Goal: Communication & Community: Share content

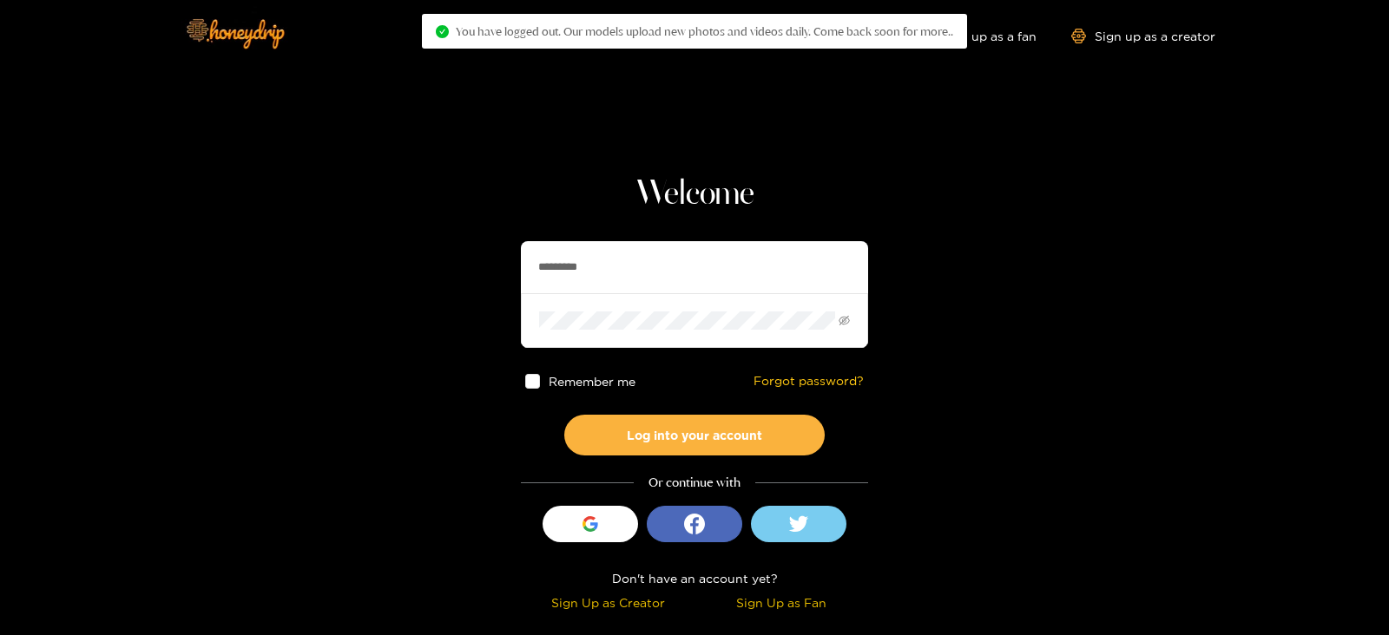
drag, startPoint x: 608, startPoint y: 257, endPoint x: 402, endPoint y: 296, distance: 209.4
click at [402, 296] on section "Welcome ********* Remember me Forgot password? Log into your account Or continu…" at bounding box center [694, 308] width 1389 height 617
type input "******"
click at [564, 415] on button "Log into your account" at bounding box center [694, 435] width 260 height 41
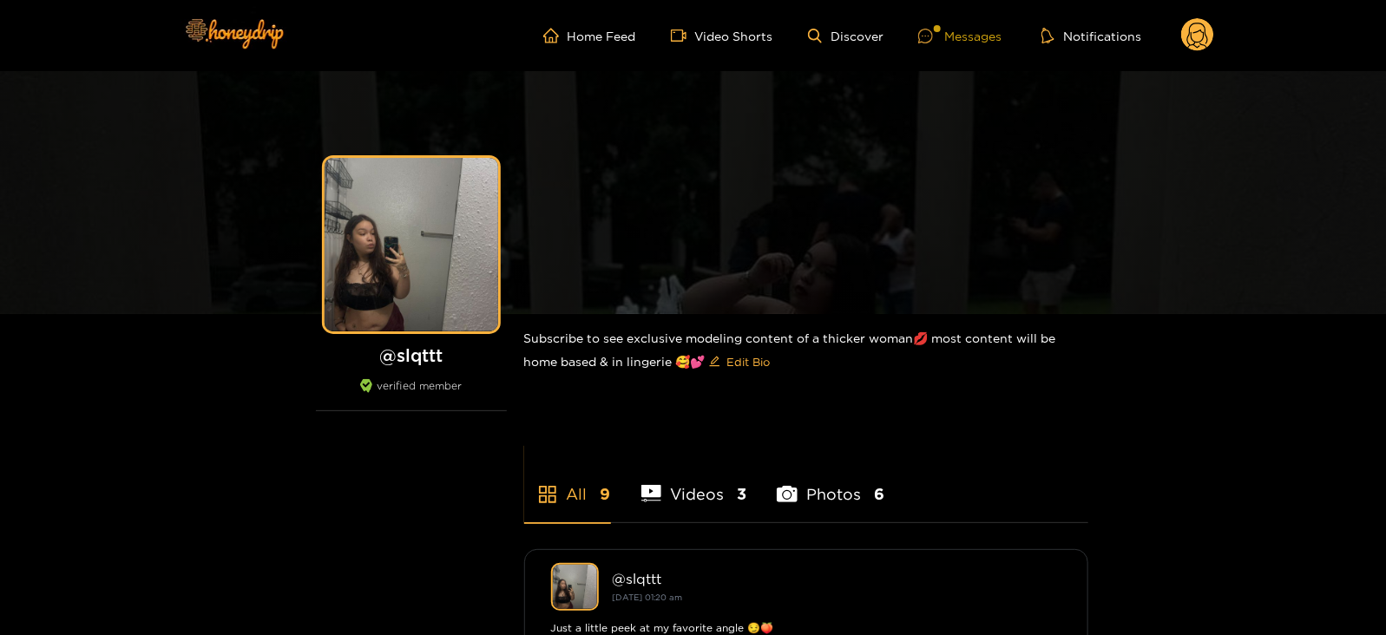
click at [961, 36] on div "Messages" at bounding box center [959, 36] width 83 height 20
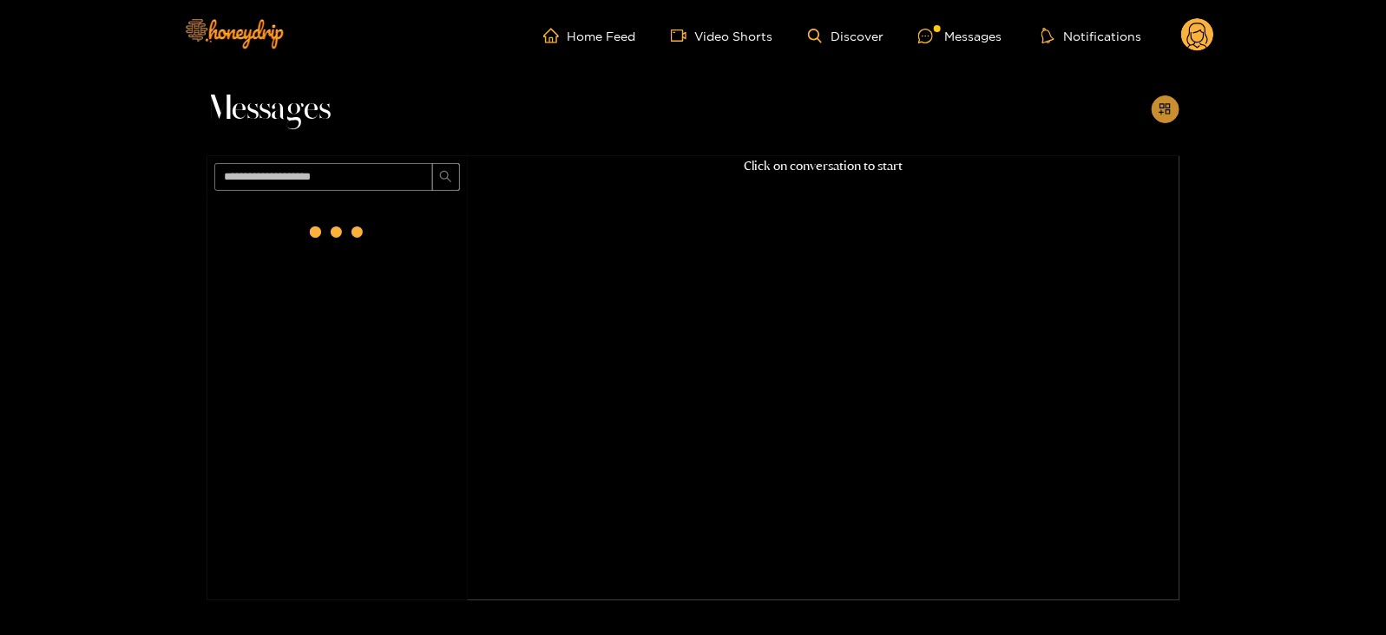
click at [1159, 110] on icon "appstore-add" at bounding box center [1165, 108] width 13 height 13
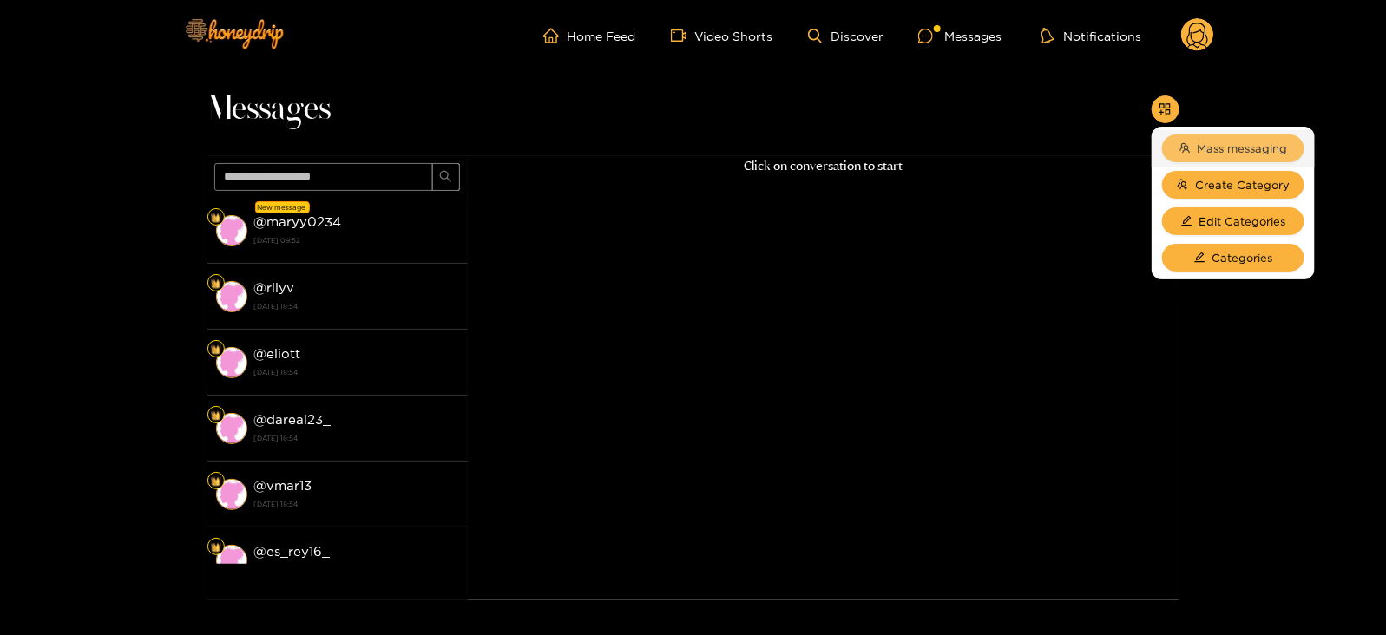
click at [1214, 143] on span "Mass messaging" at bounding box center [1243, 148] width 90 height 17
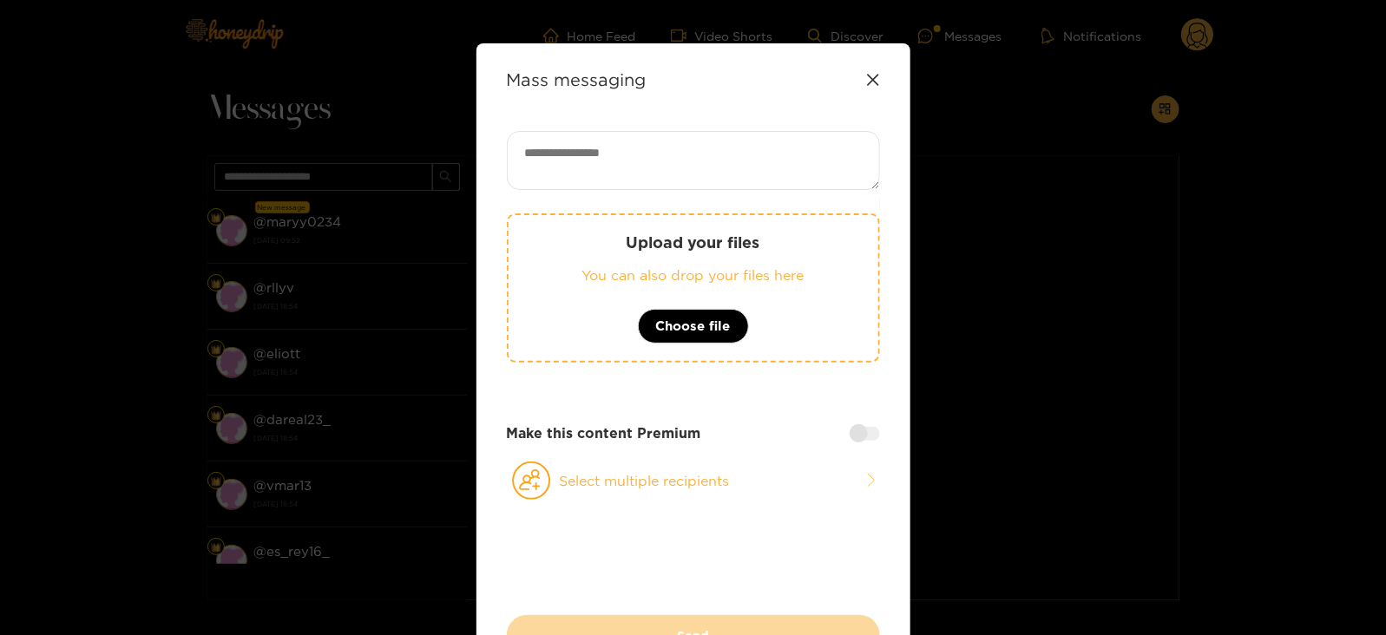
click at [848, 179] on textarea at bounding box center [693, 160] width 373 height 59
paste textarea "**********"
type textarea "**********"
click at [631, 461] on button "Select multiple recipients" at bounding box center [693, 481] width 373 height 40
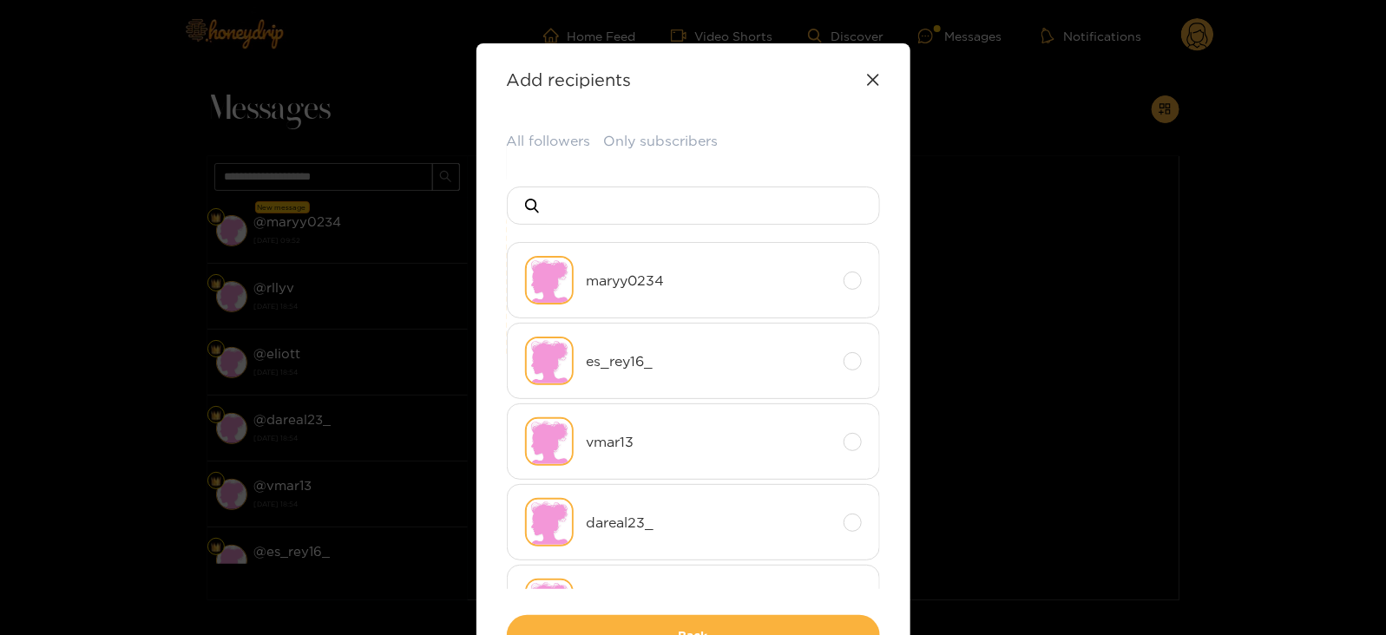
click at [543, 129] on div "**********" at bounding box center [694, 364] width 434 height 643
click at [541, 145] on button "All followers" at bounding box center [549, 141] width 84 height 21
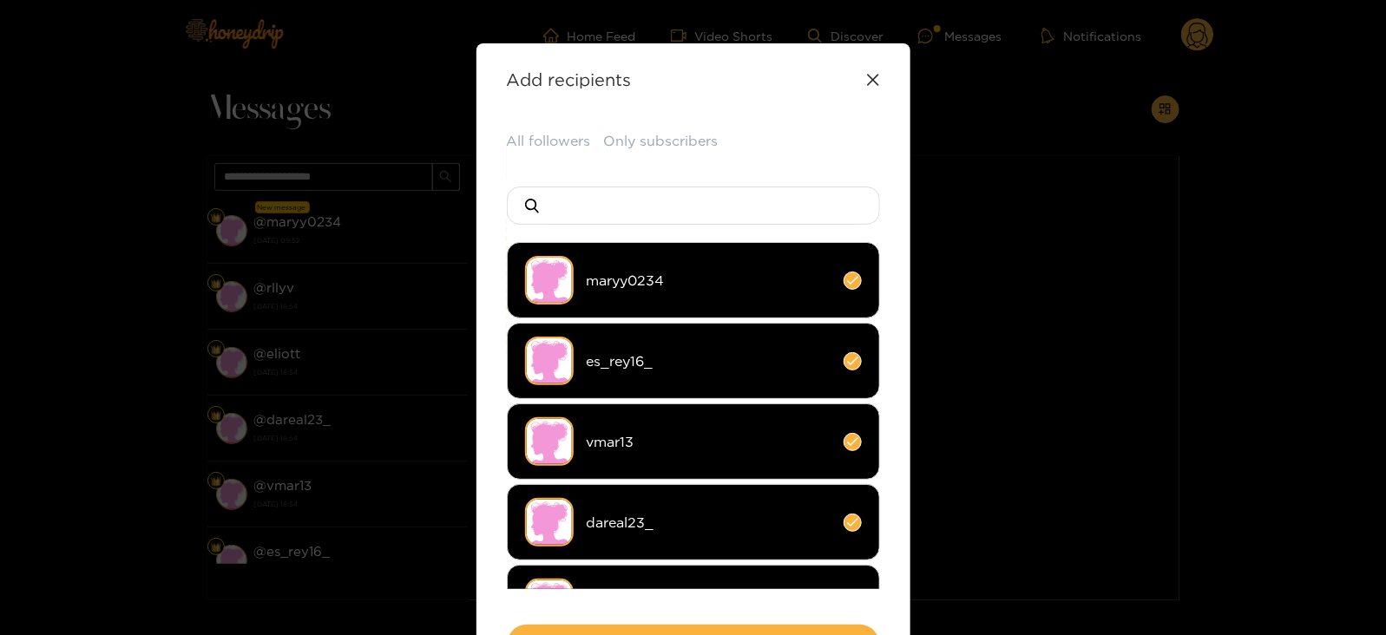
click at [566, 270] on img at bounding box center [549, 280] width 49 height 49
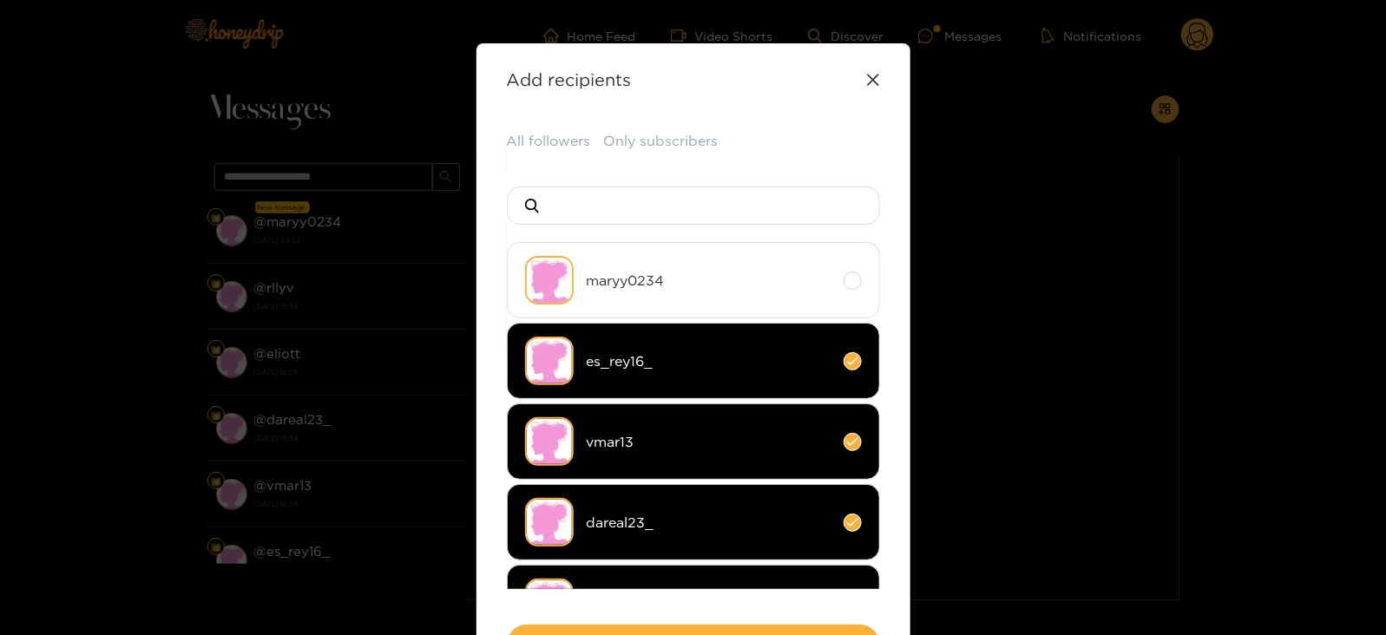
scroll to position [135, 0]
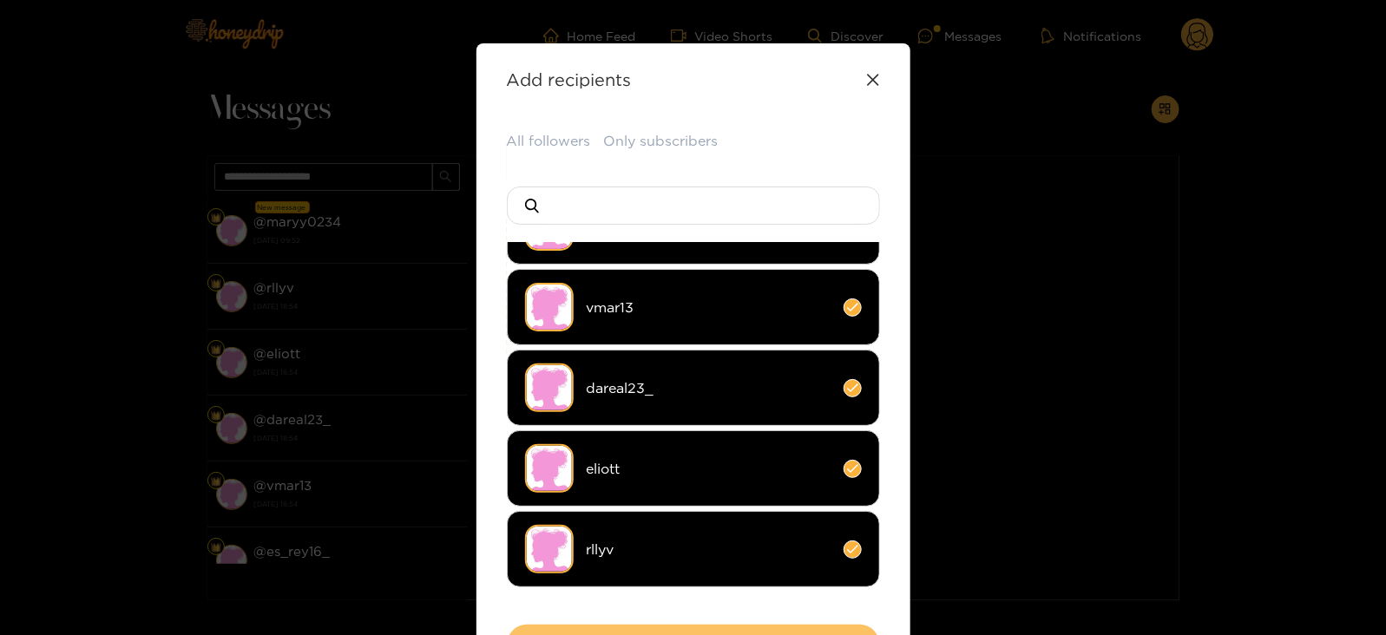
click at [734, 626] on button "Back" at bounding box center [693, 645] width 373 height 41
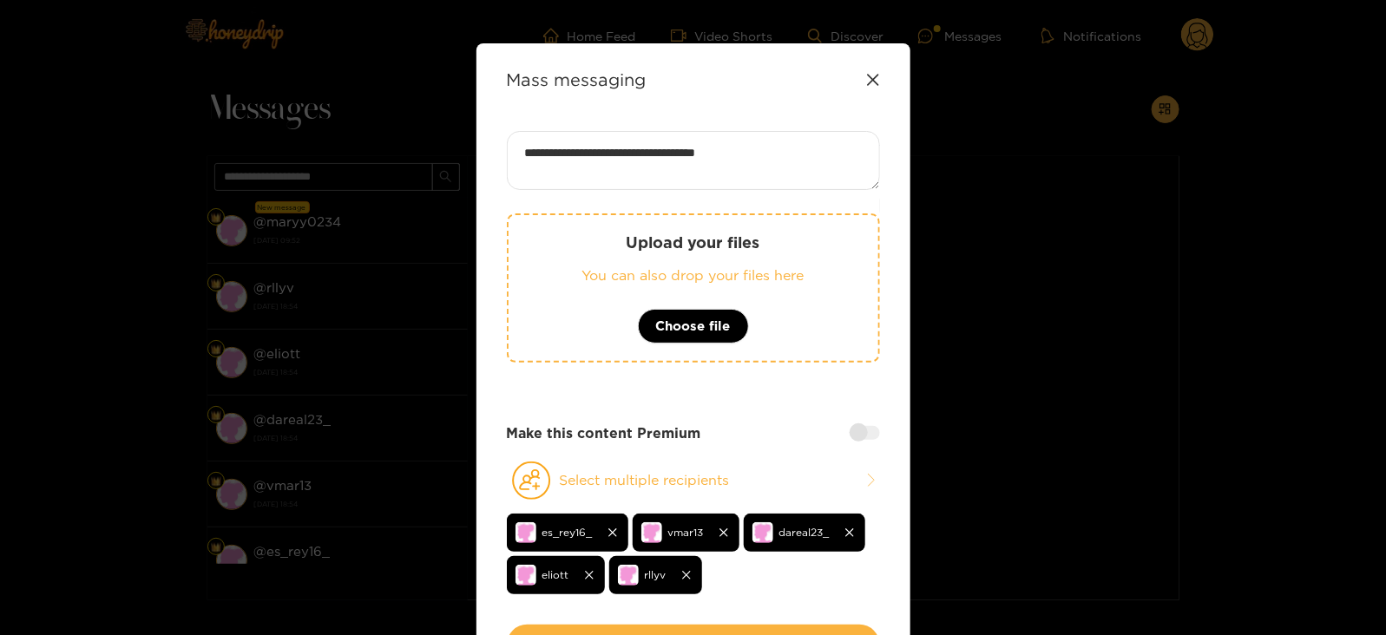
click at [734, 626] on button "Send" at bounding box center [693, 645] width 373 height 41
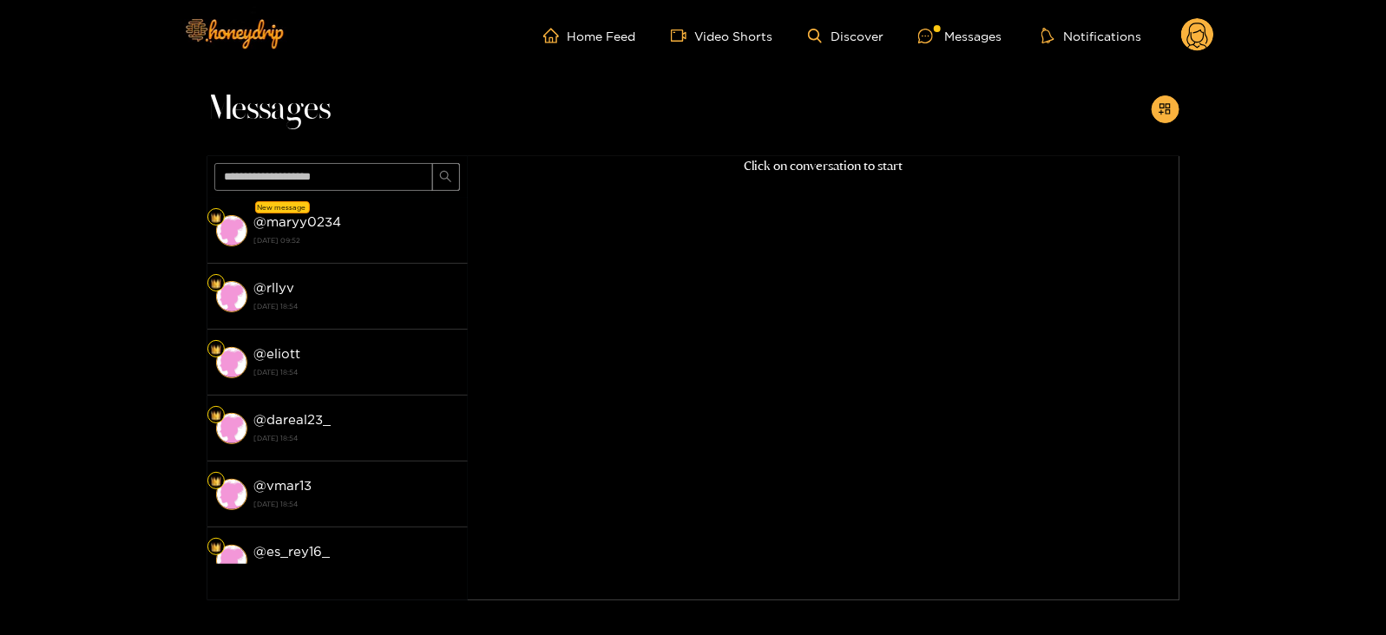
scroll to position [0, 0]
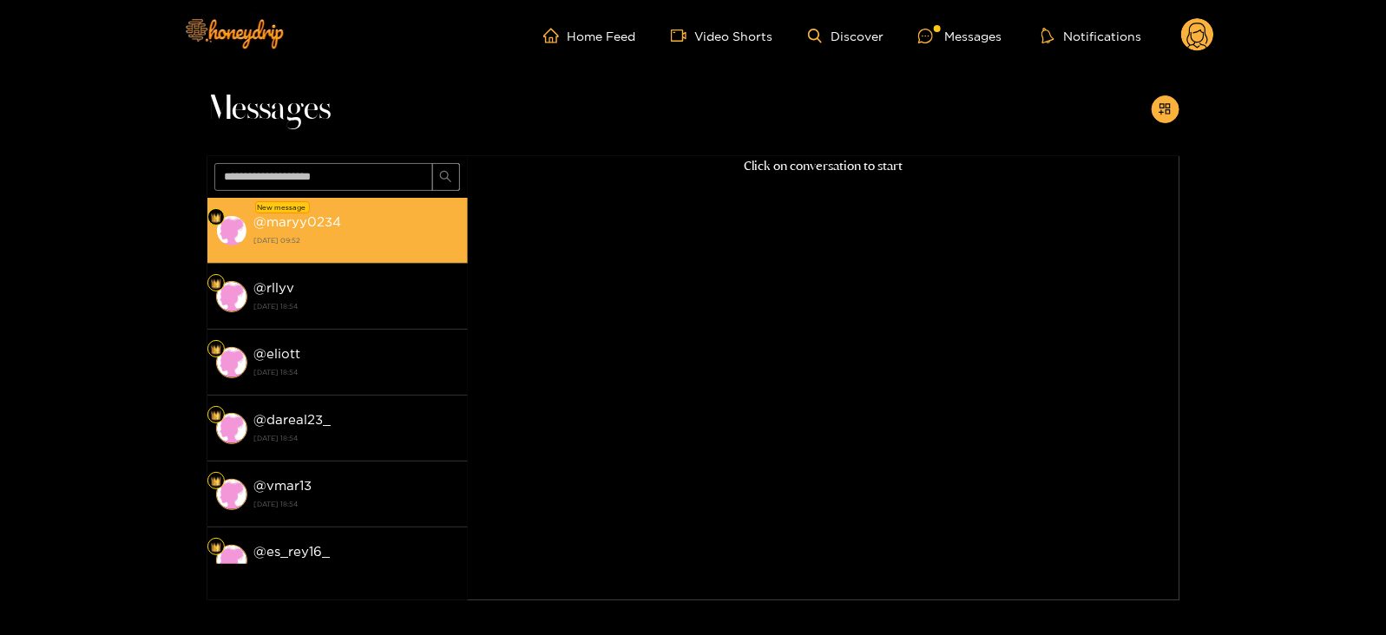
click at [307, 238] on strong "1 October 2025 09:52" at bounding box center [356, 241] width 205 height 16
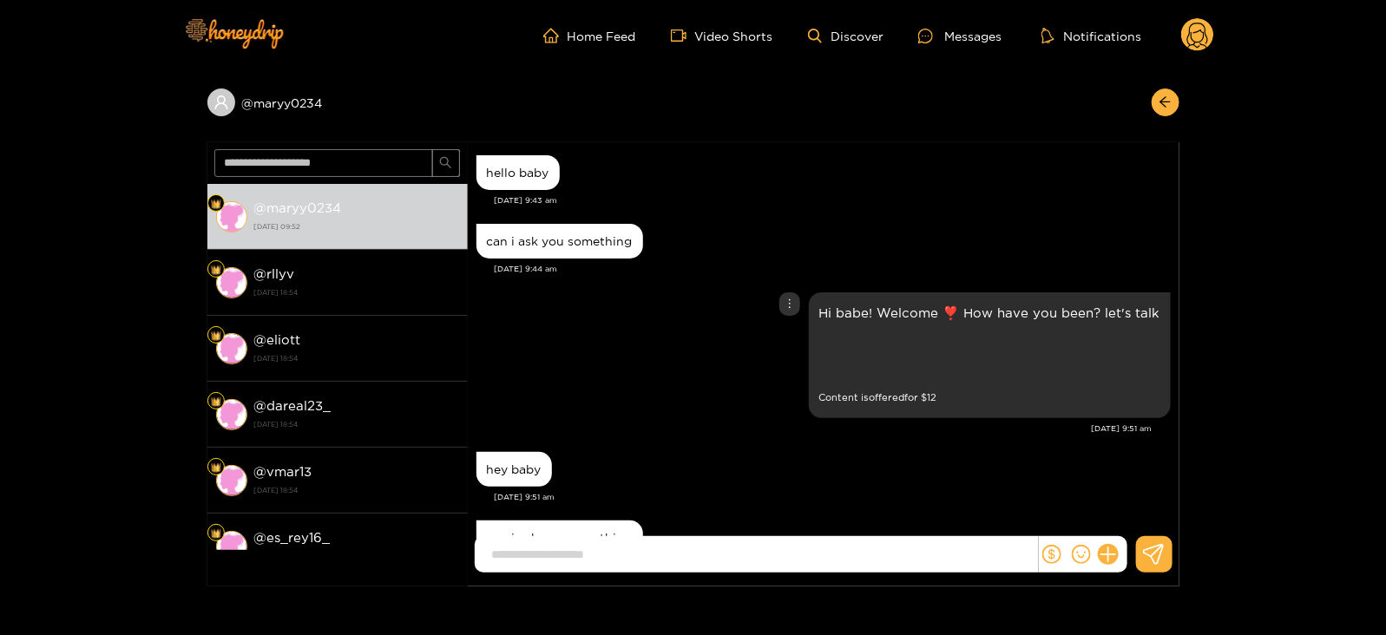
scroll to position [138, 0]
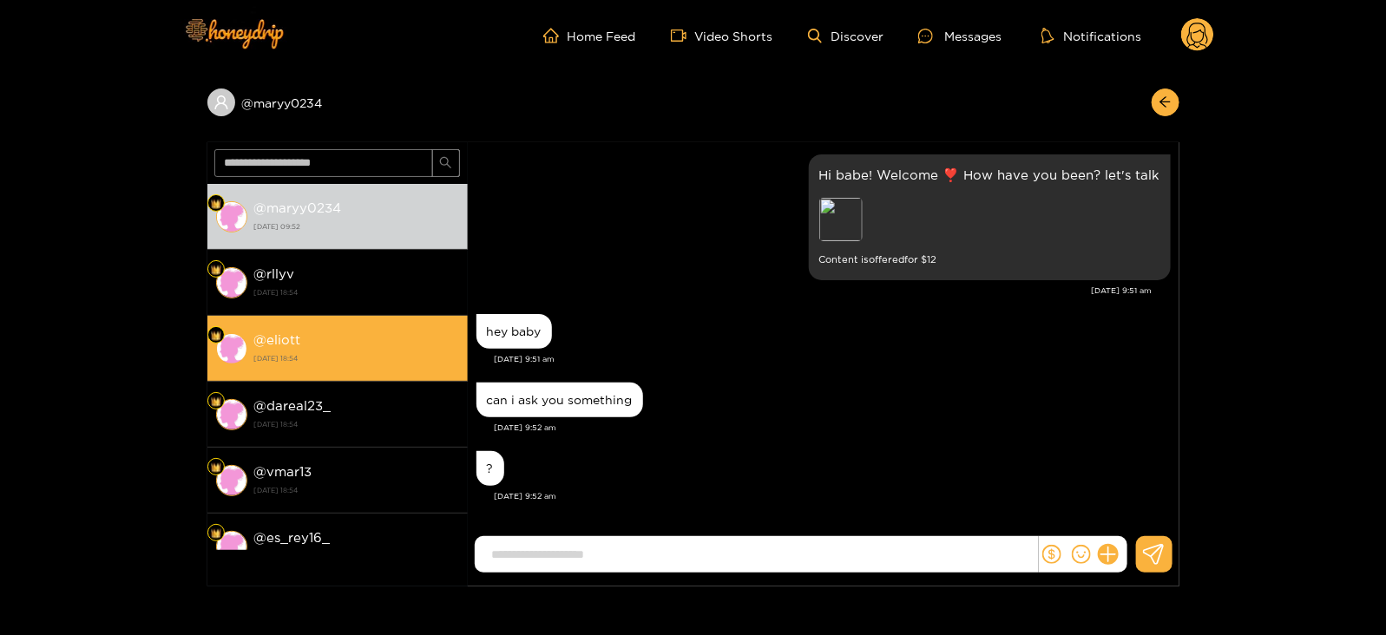
click at [393, 351] on strong "30 September 2025 18:54" at bounding box center [356, 359] width 205 height 16
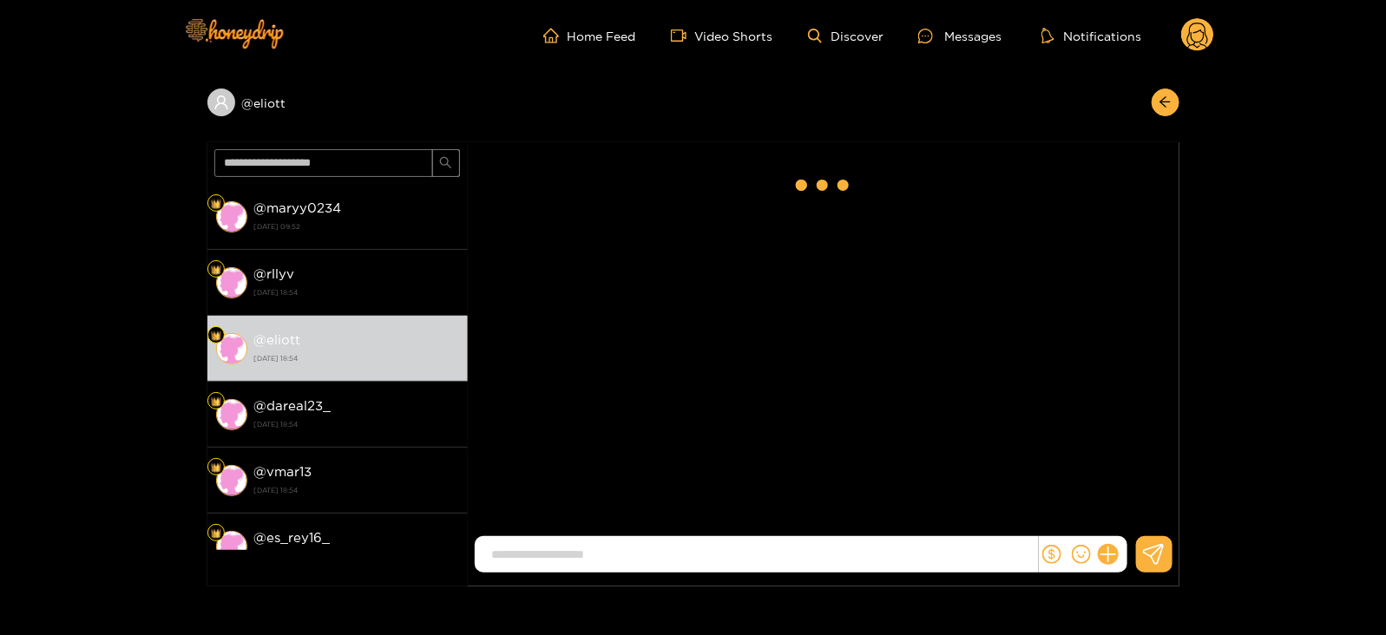
scroll to position [2842, 0]
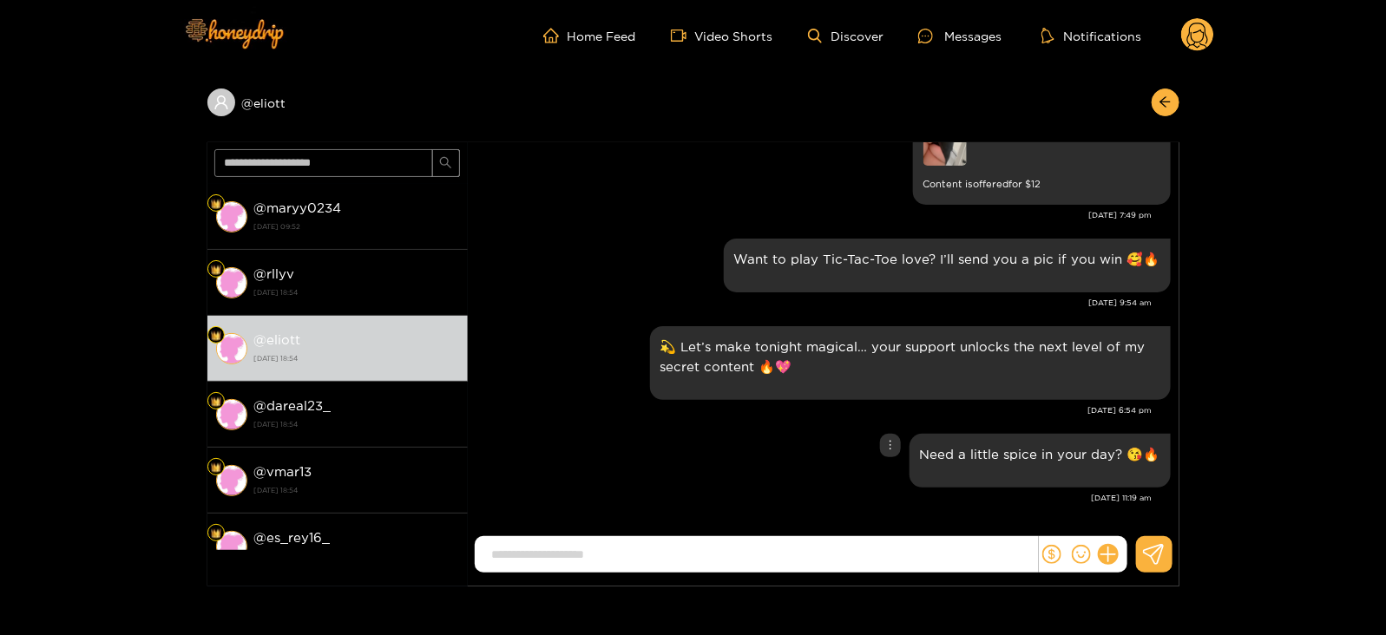
click at [944, 439] on div "Need a little spice in your day? 😘🔥" at bounding box center [1040, 461] width 261 height 54
copy div "Need a little spice in your day? 😘🔥"
click at [1198, 37] on circle at bounding box center [1197, 34] width 33 height 33
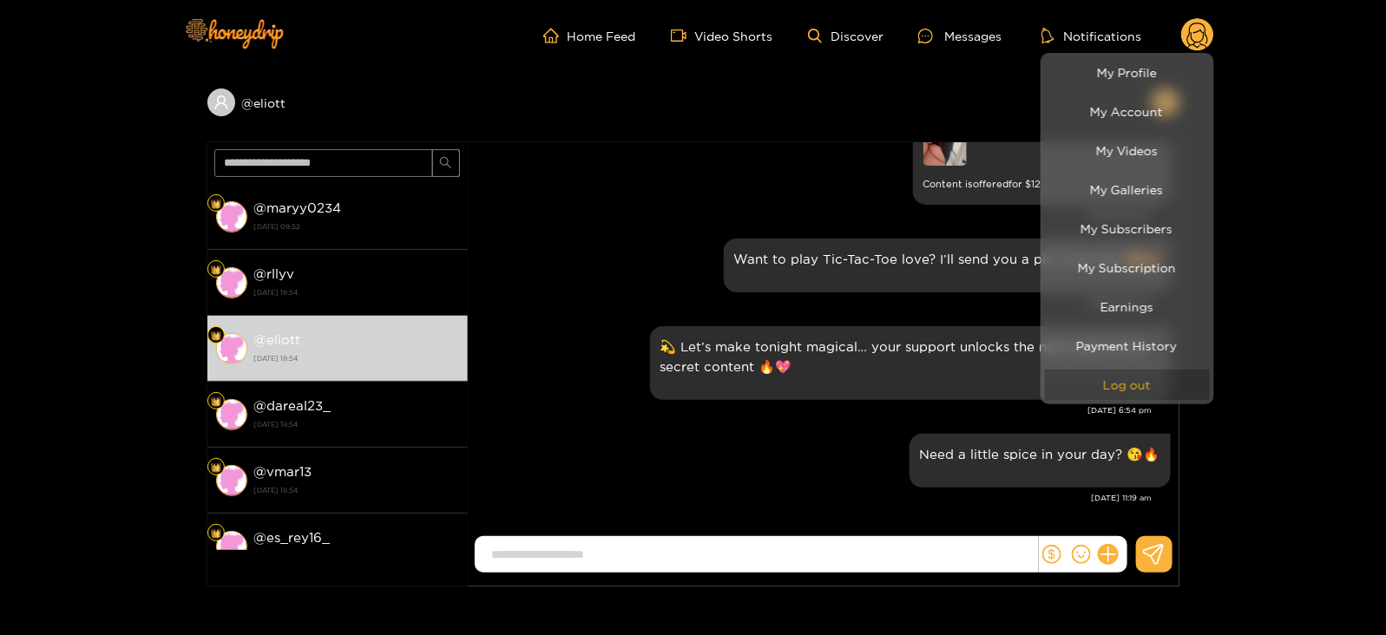
click at [1107, 385] on button "Log out" at bounding box center [1127, 385] width 165 height 30
